Goal: Navigation & Orientation: Find specific page/section

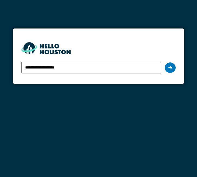
click at [172, 66] on icon at bounding box center [170, 67] width 4 height 4
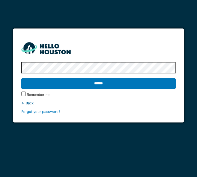
click at [142, 85] on input "******" at bounding box center [98, 83] width 155 height 11
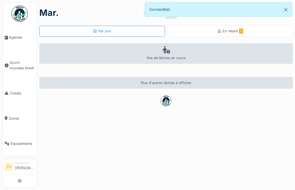
click at [12, 35] on span "Agenda" at bounding box center [22, 37] width 26 height 5
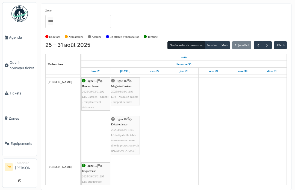
click at [21, 177] on button "submit" at bounding box center [19, 180] width 11 height 9
